Goal: Information Seeking & Learning: Find specific page/section

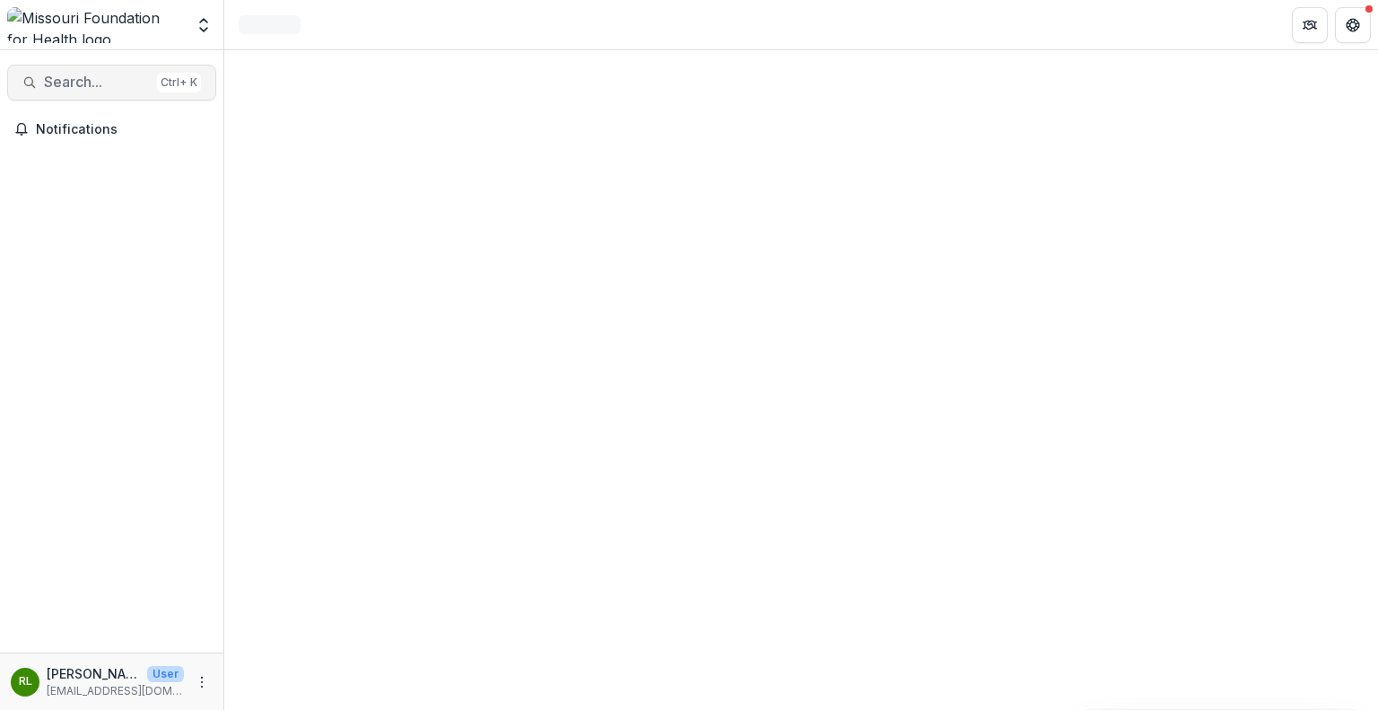
click at [88, 83] on span "Search..." at bounding box center [97, 82] width 106 height 17
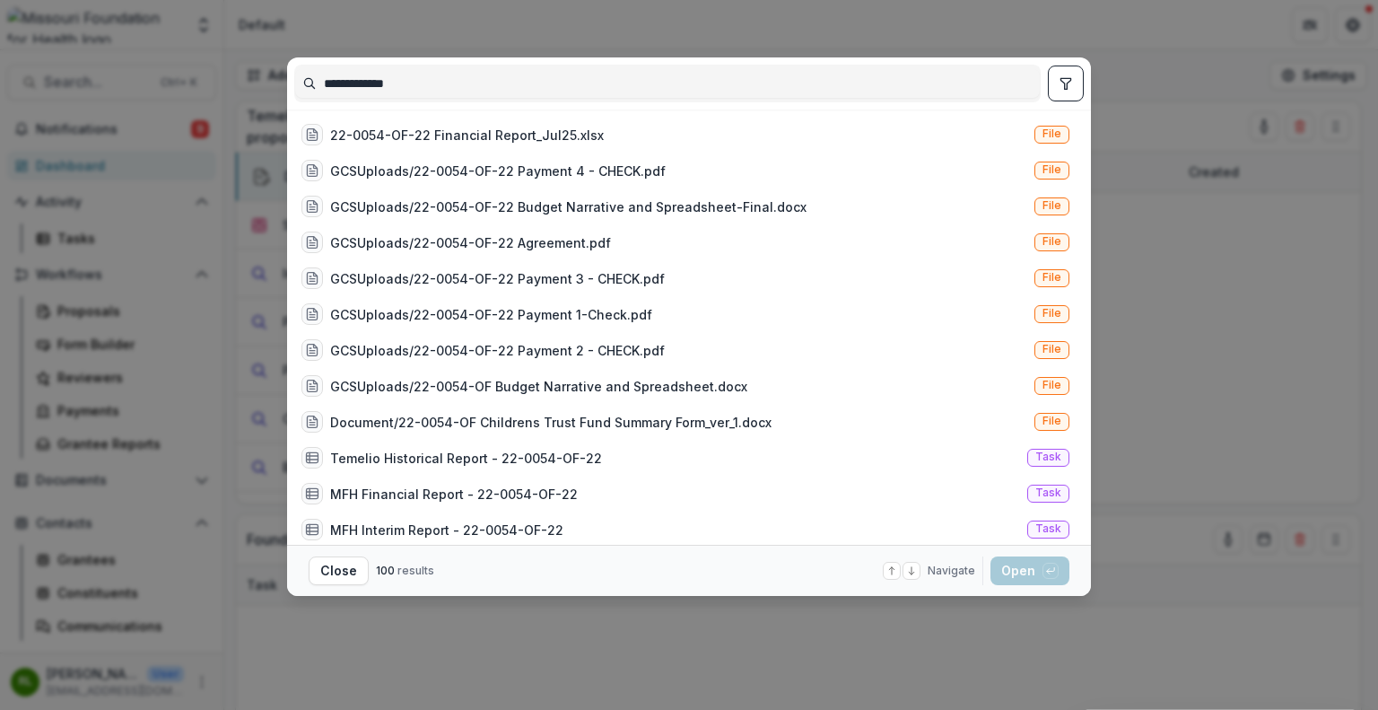
type input "**********"
click at [1061, 70] on button "toggle filters" at bounding box center [1066, 83] width 36 height 36
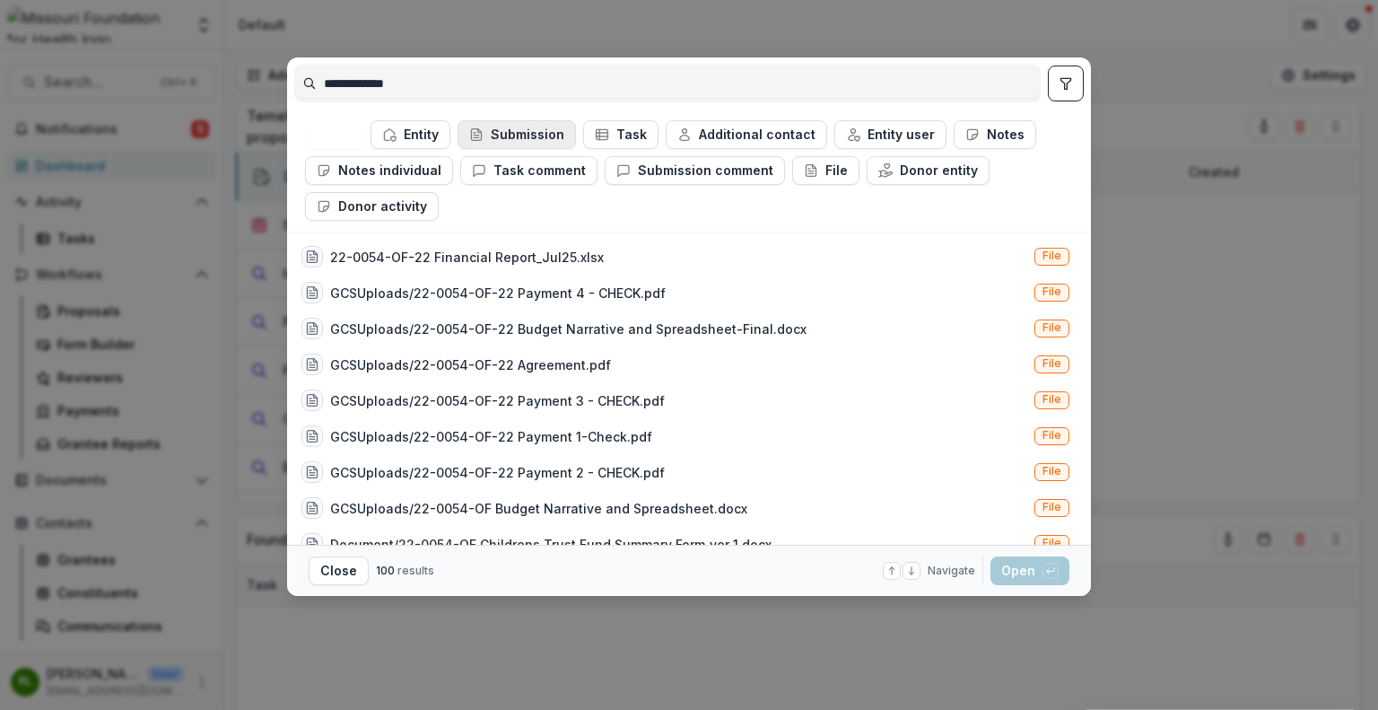
click at [530, 137] on button "Submission" at bounding box center [517, 134] width 118 height 29
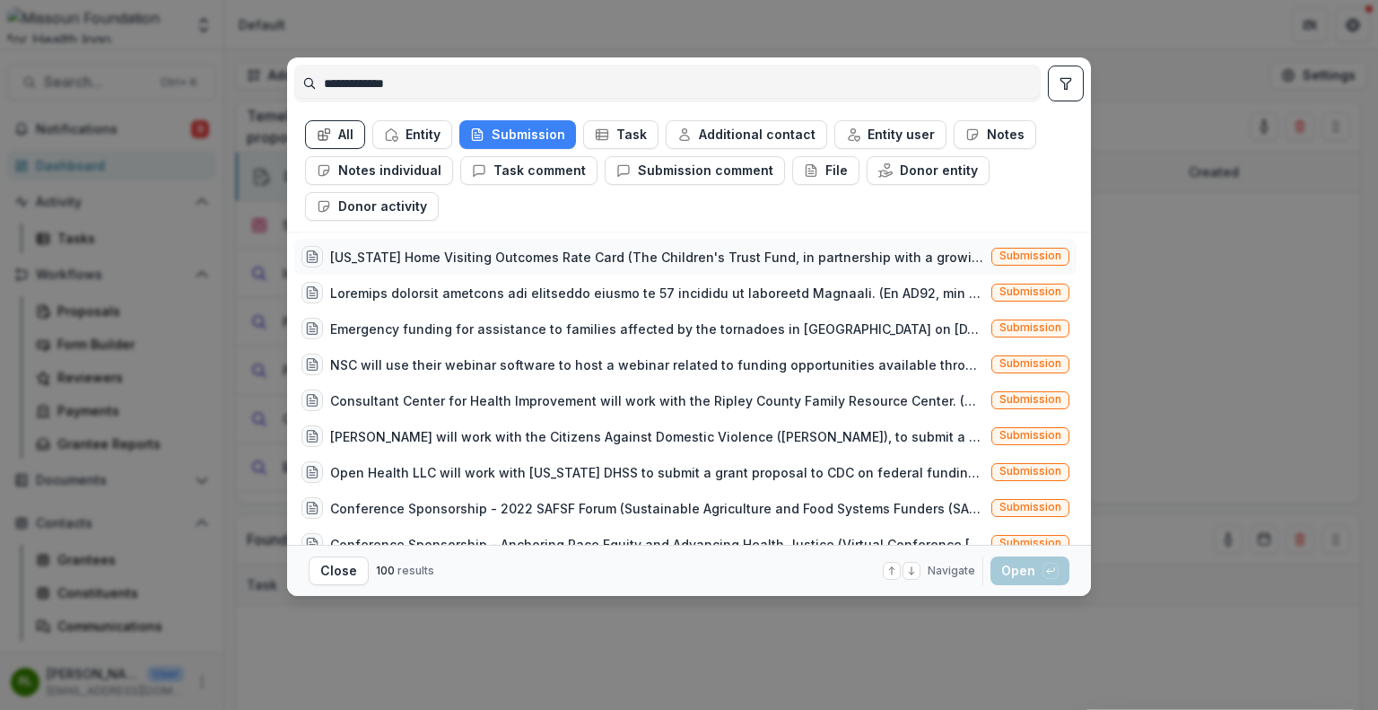
click at [374, 253] on div "Missouri Home Visiting Outcomes Rate Card (The Children's Trust Fund, in partne…" at bounding box center [657, 257] width 654 height 19
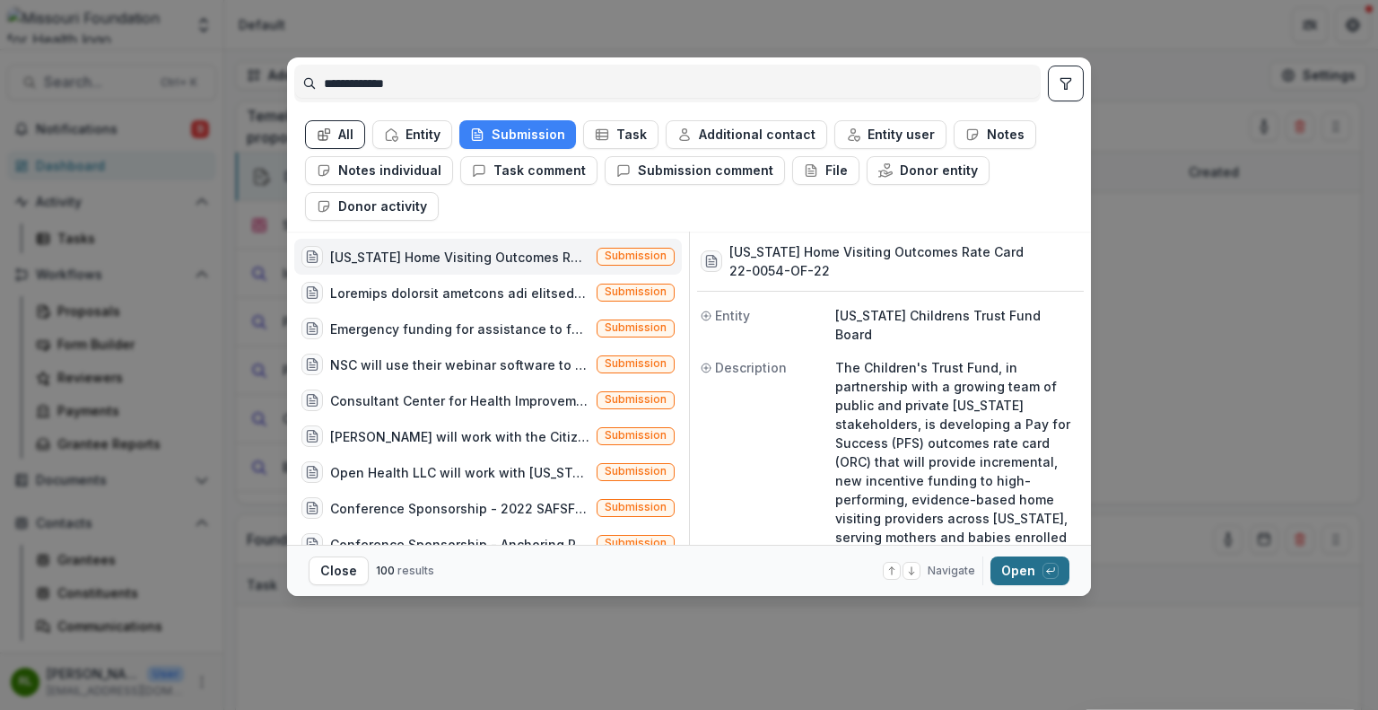
click at [1012, 566] on button "Open with enter key" at bounding box center [1029, 570] width 79 height 29
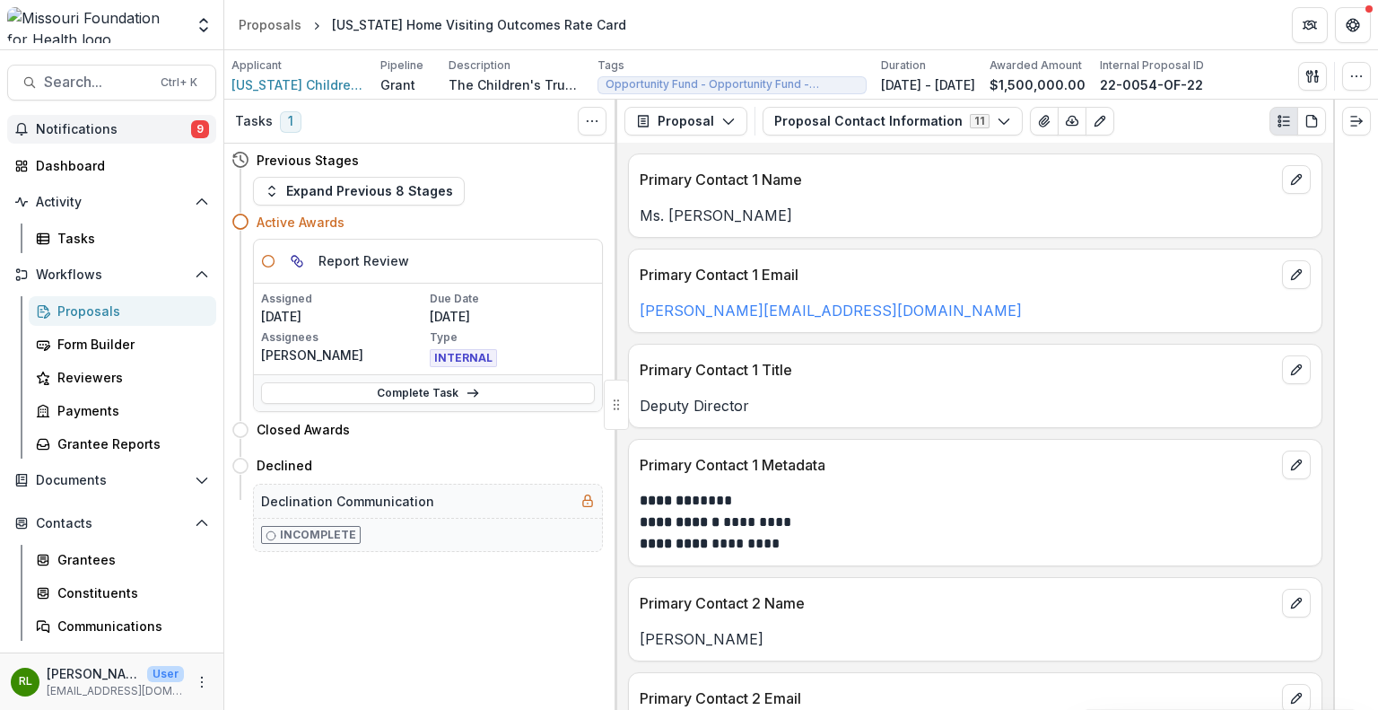
click at [67, 128] on span "Notifications" at bounding box center [113, 129] width 155 height 15
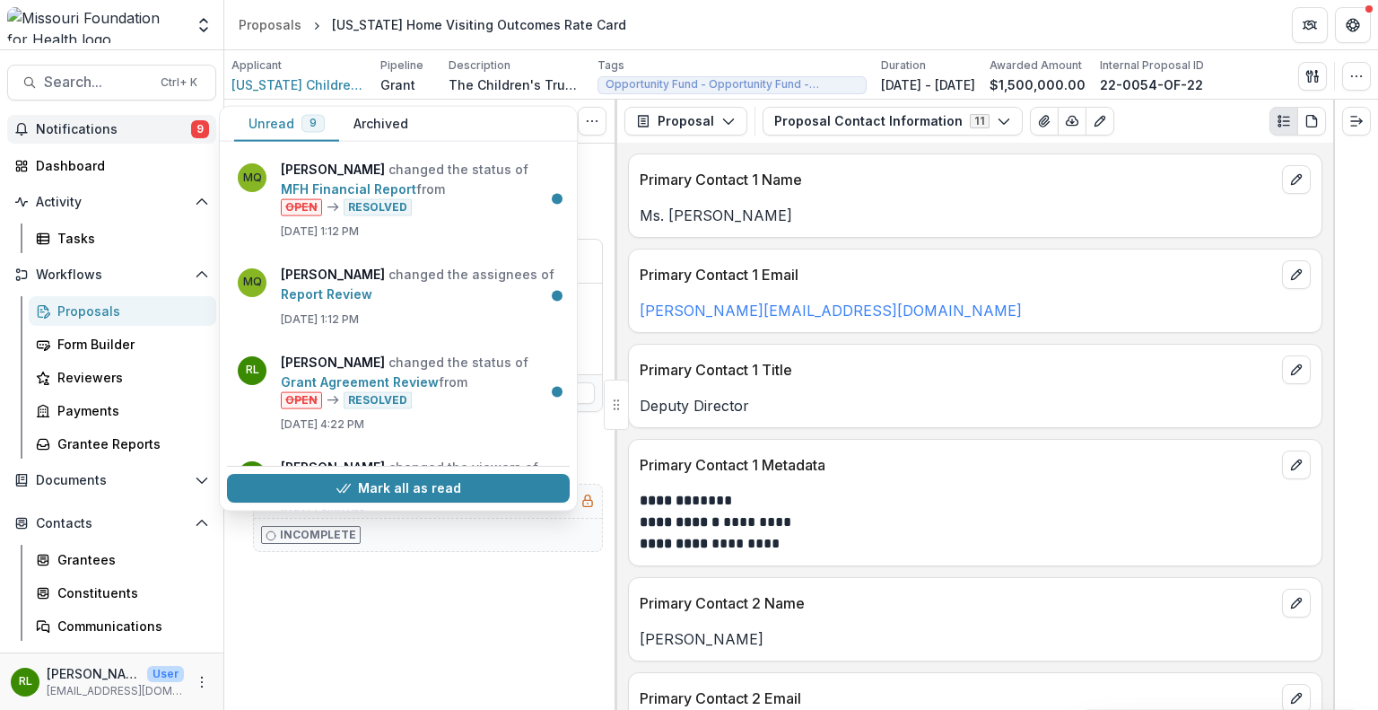
click at [67, 128] on span "Notifications" at bounding box center [113, 129] width 155 height 15
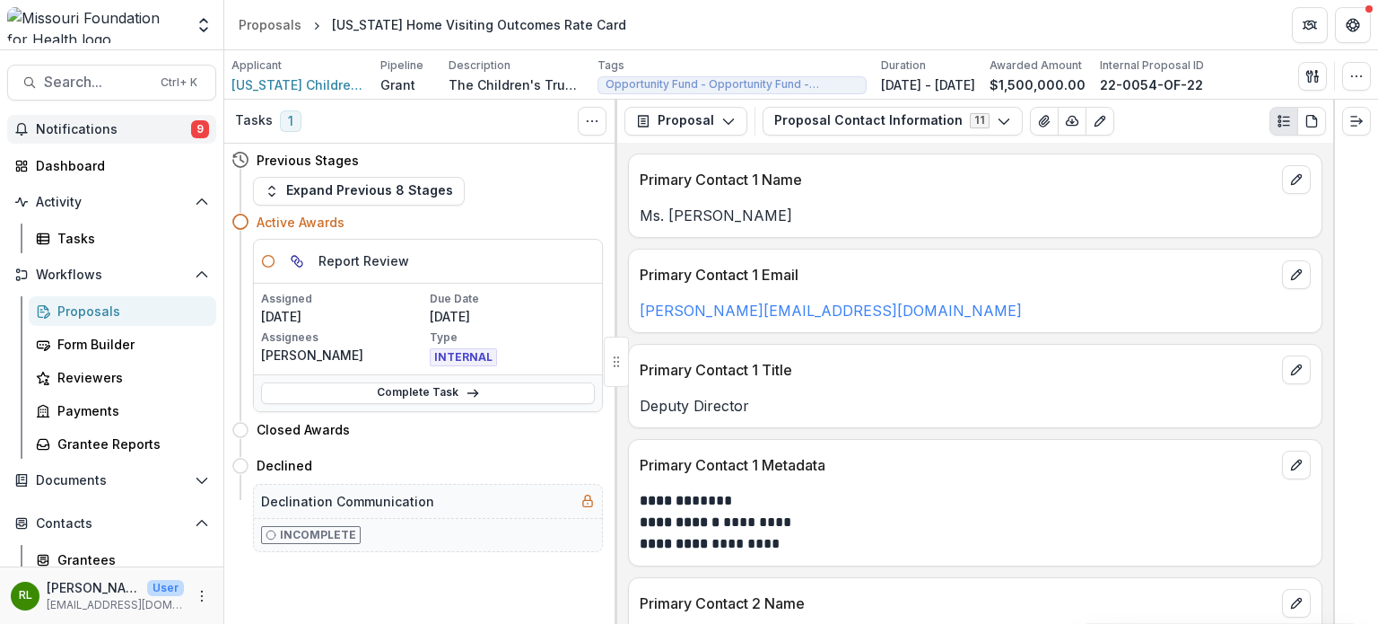
click at [79, 128] on span "Notifications" at bounding box center [113, 129] width 155 height 15
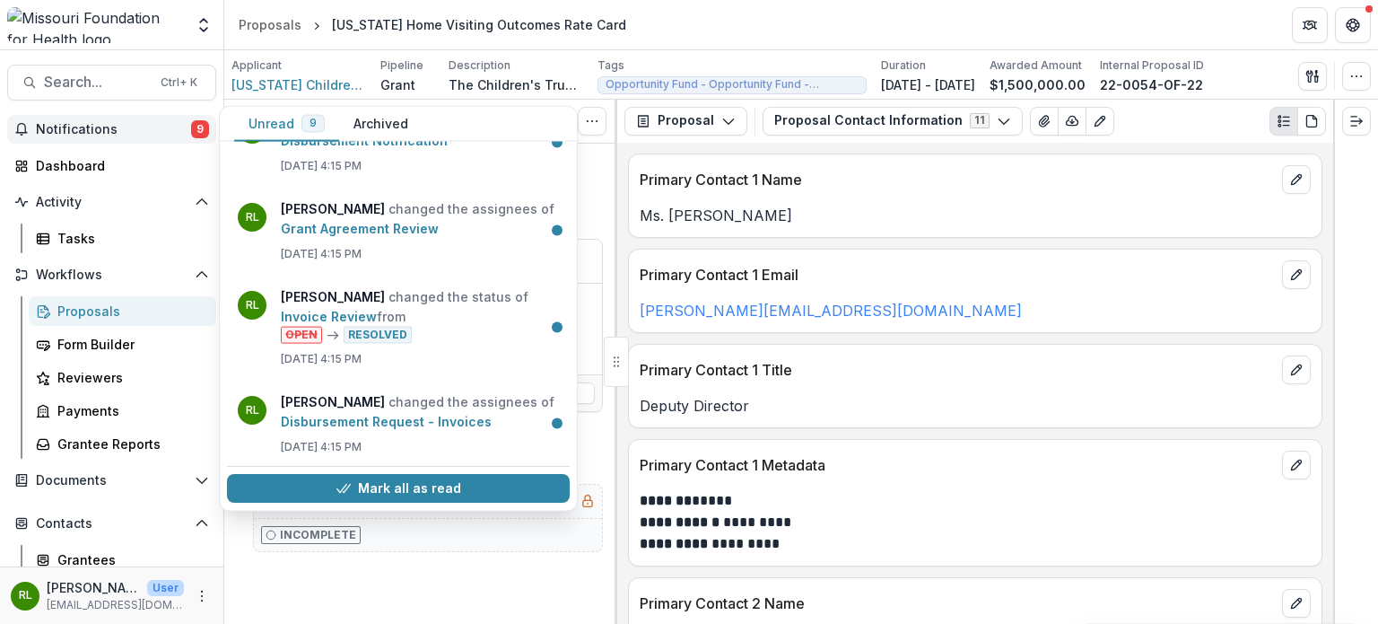
scroll to position [538, 0]
click at [377, 477] on button "Mark all as read" at bounding box center [398, 489] width 343 height 29
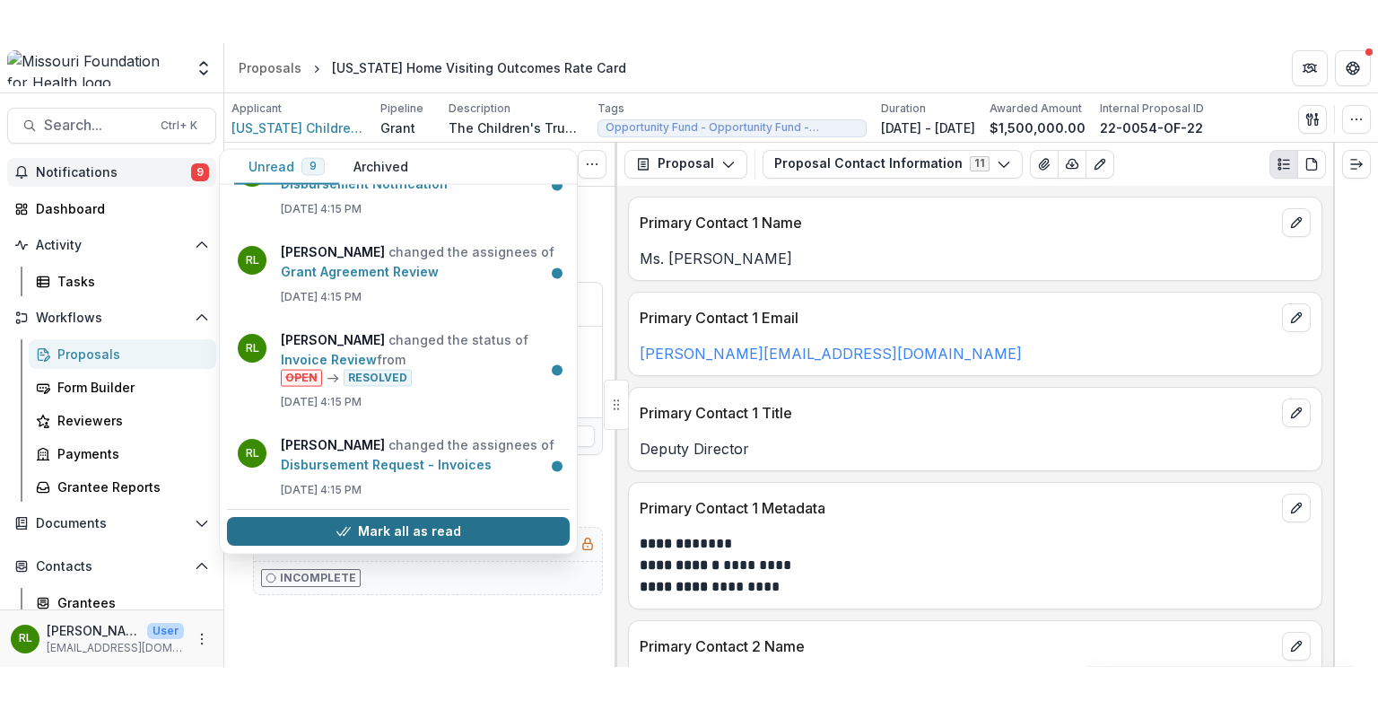
scroll to position [0, 0]
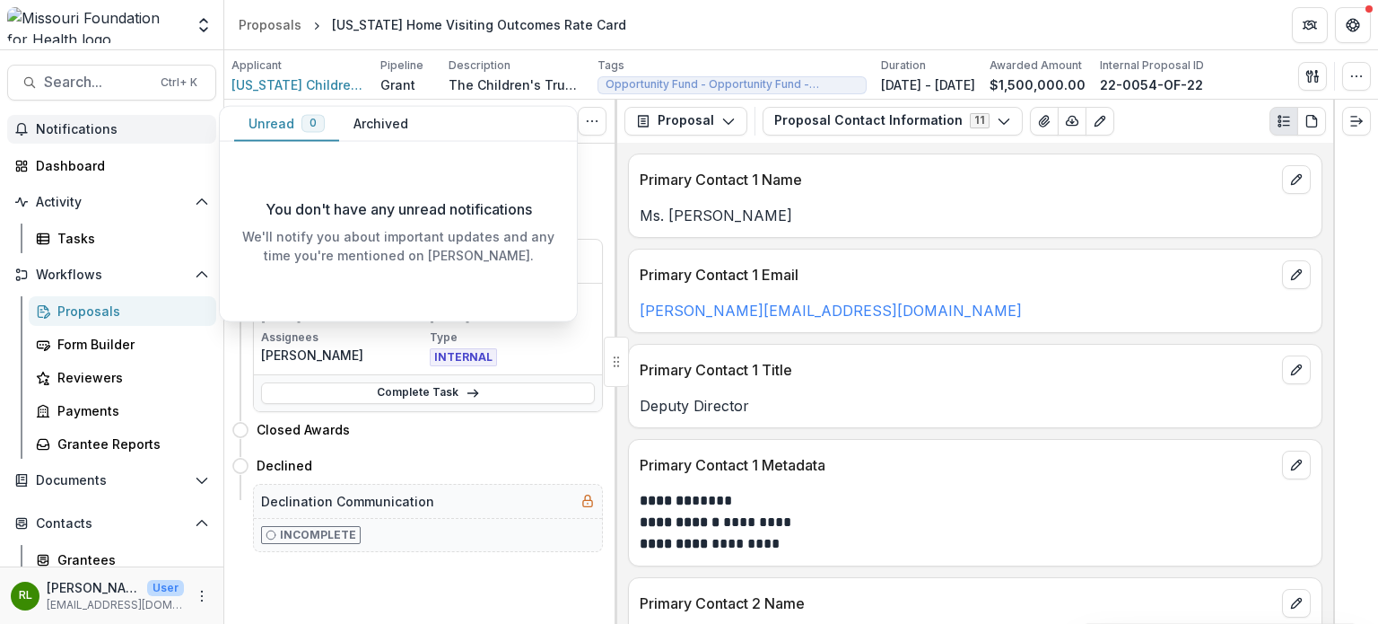
click at [366, 199] on p "You don't have any unread notifications" at bounding box center [399, 209] width 266 height 22
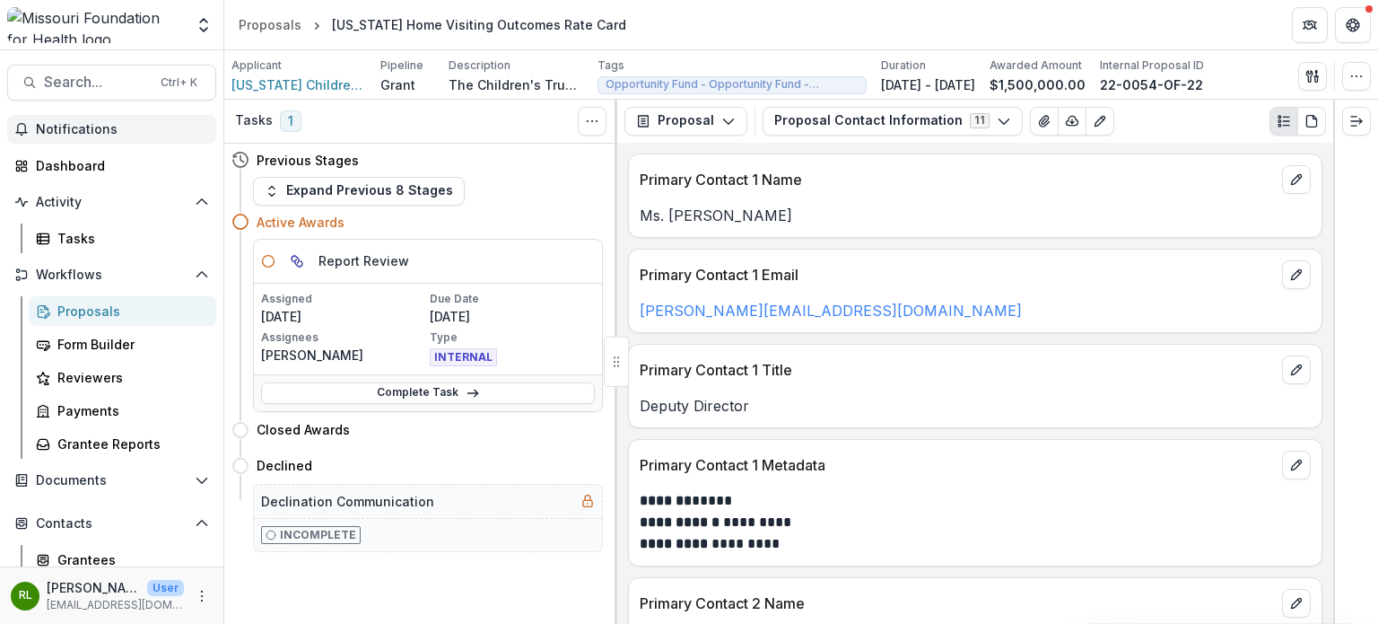
click at [496, 562] on div "Tasks 1 Show Cancelled Tasks Previous Stages Expand Previous 8 Stages Active Aw…" at bounding box center [420, 362] width 393 height 525
